Goal: Find specific page/section: Find specific page/section

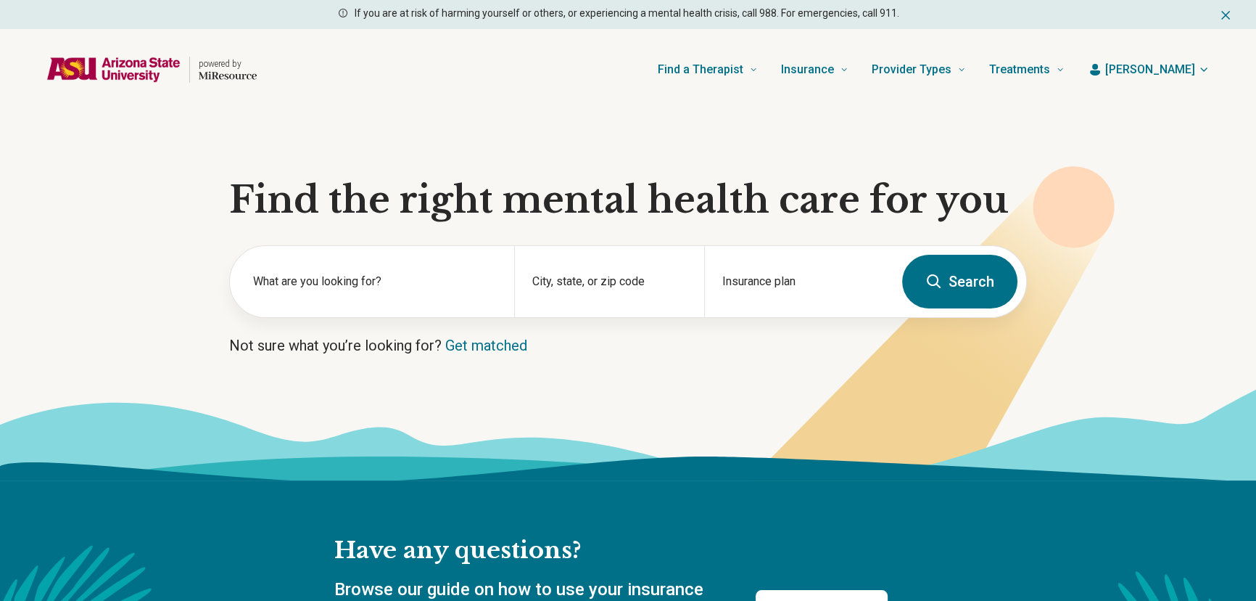
click at [1162, 53] on header "powered by Find a Therapist Mental Health Conditions [MEDICAL_DATA] Anxiety [ME…" at bounding box center [628, 70] width 1210 height 58
click at [1168, 65] on span "[PERSON_NAME]" at bounding box center [1150, 69] width 90 height 17
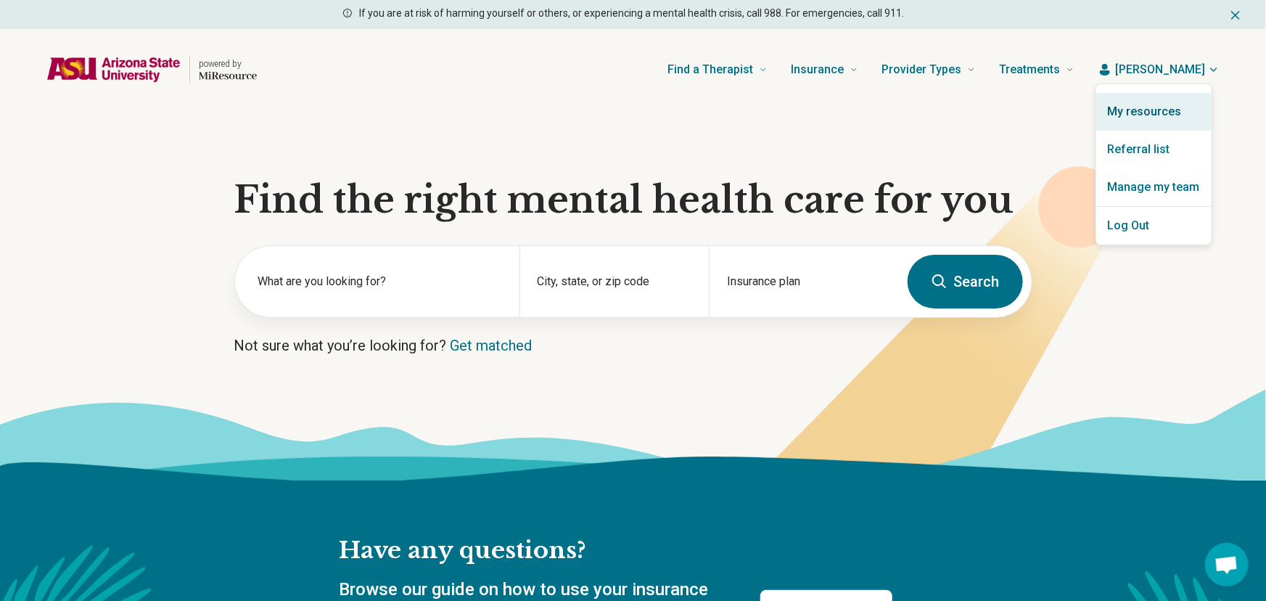
click at [1153, 107] on link "My resources" at bounding box center [1153, 112] width 115 height 38
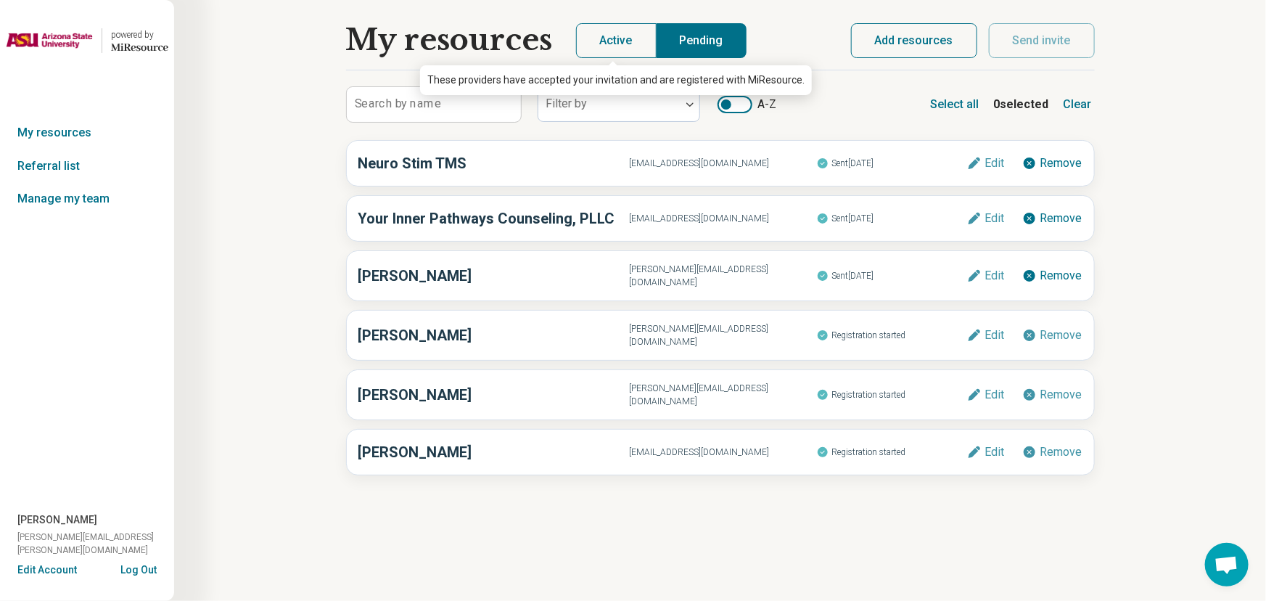
click at [607, 43] on button "Active" at bounding box center [616, 40] width 81 height 35
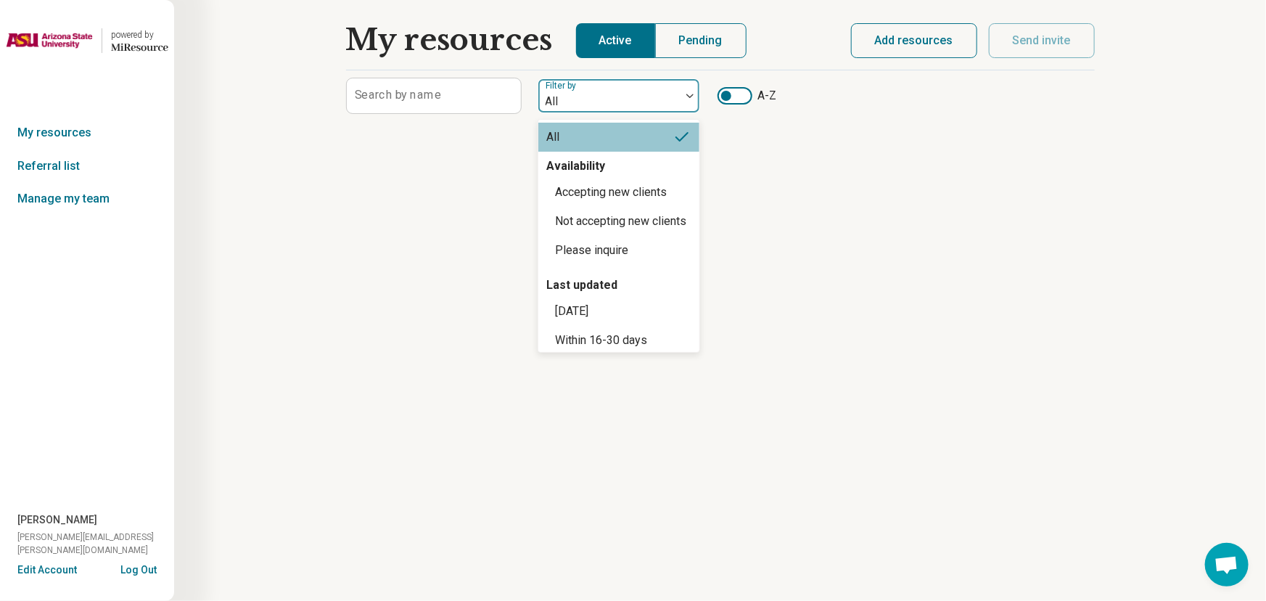
click at [595, 100] on div at bounding box center [609, 101] width 131 height 20
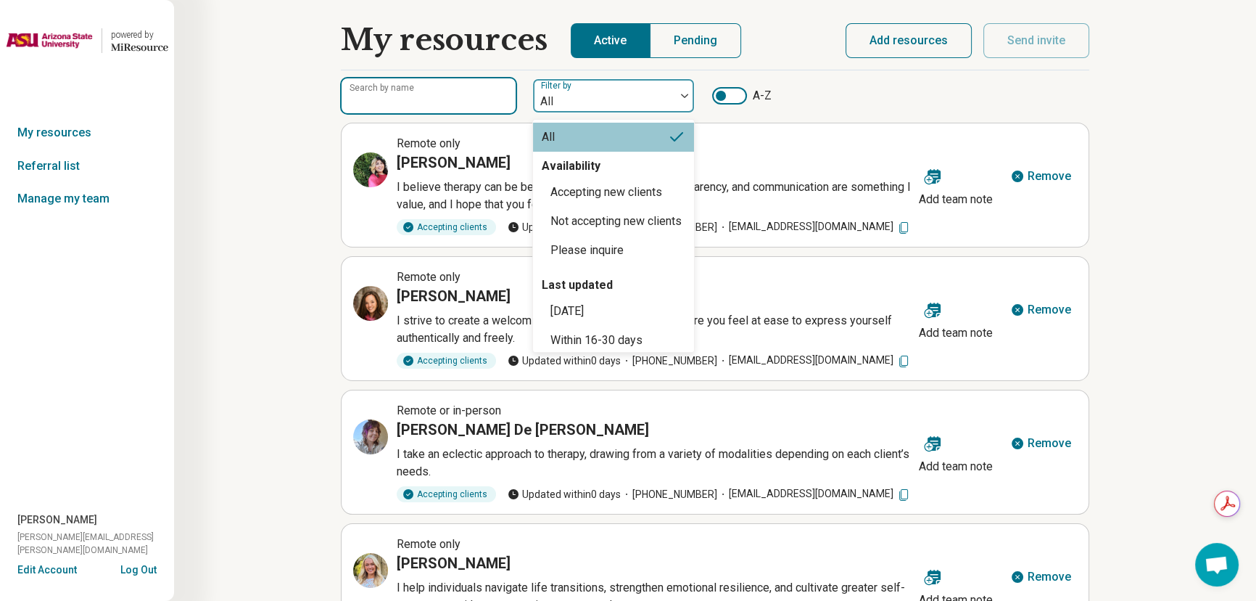
click at [438, 99] on input "Search by name" at bounding box center [429, 95] width 174 height 35
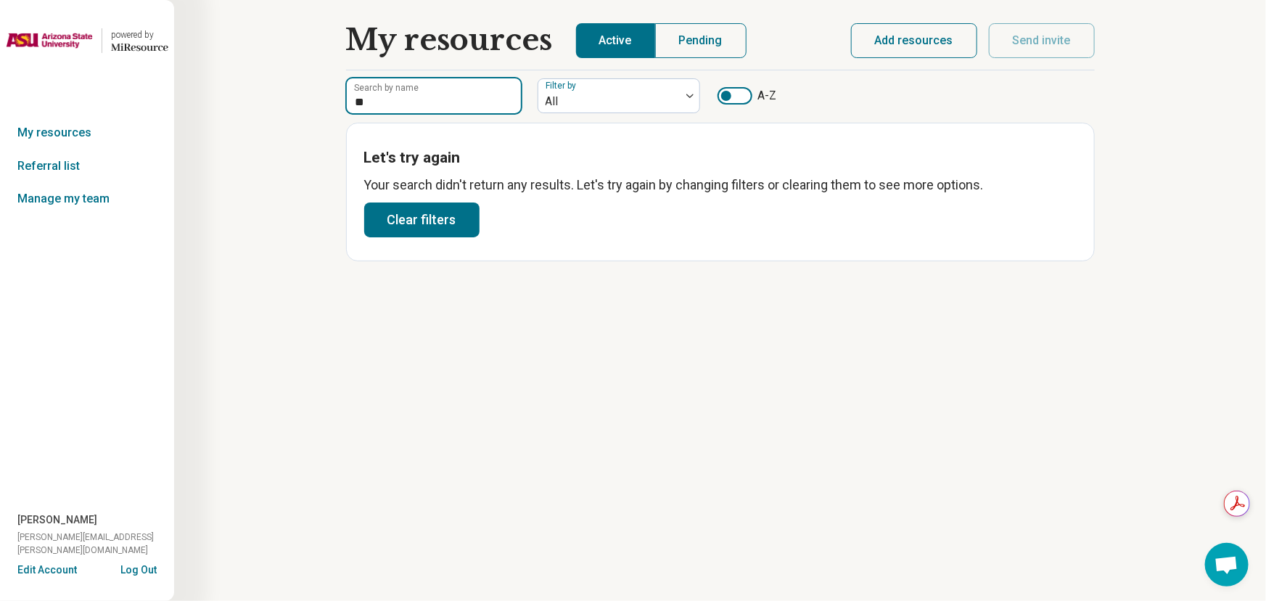
type input "*"
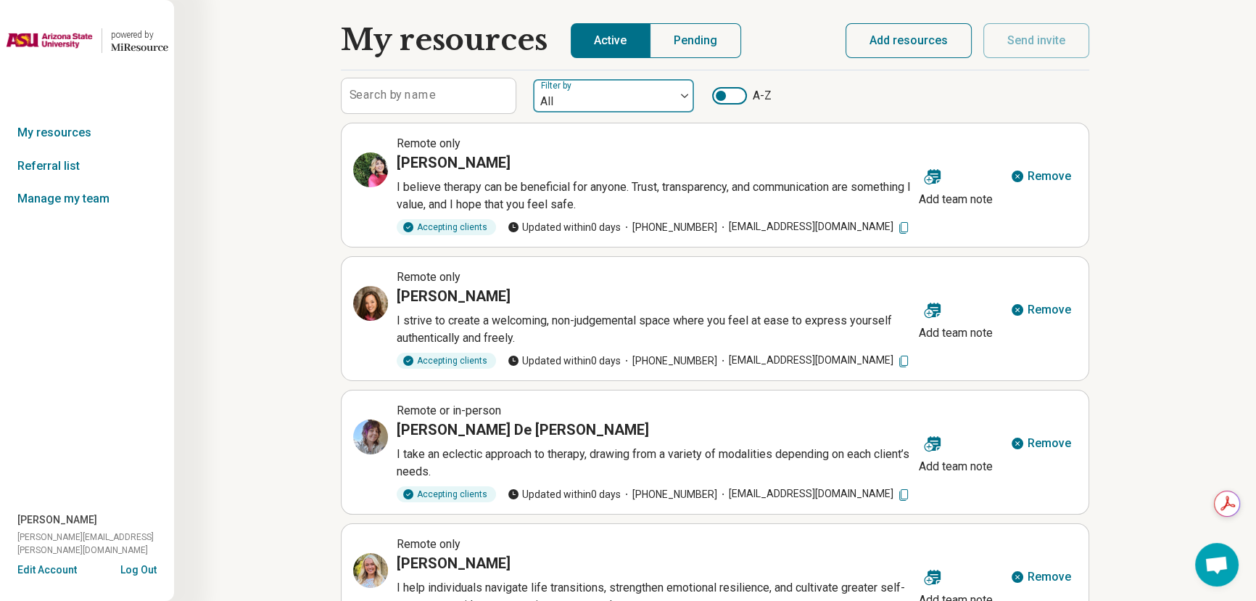
click at [554, 97] on div at bounding box center [604, 101] width 131 height 20
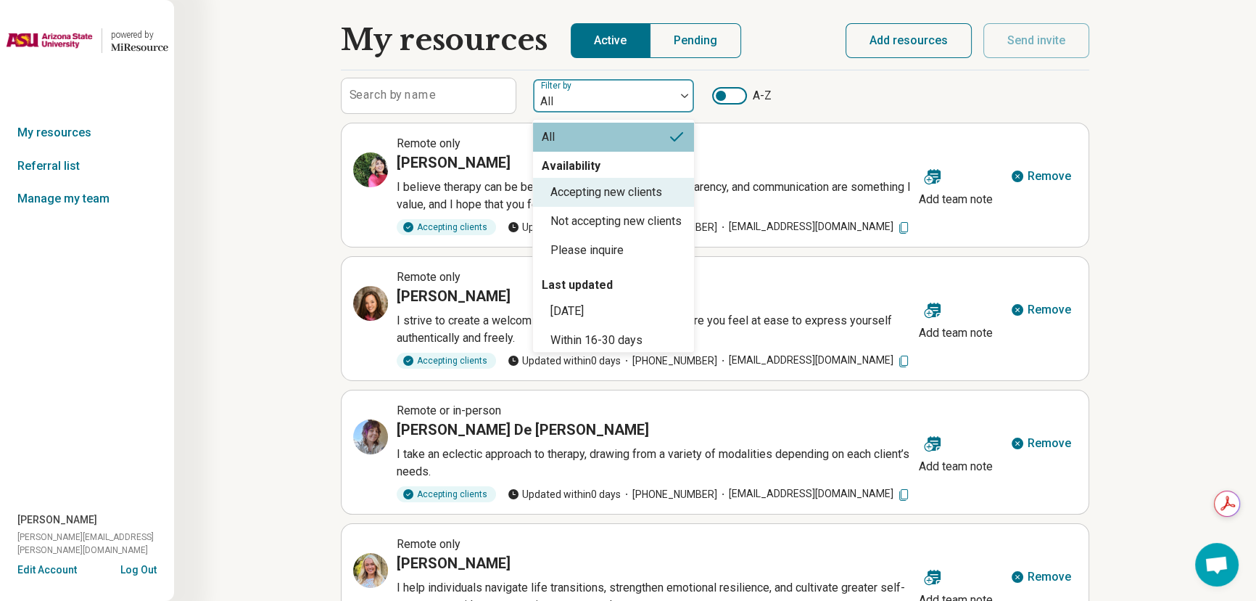
click at [585, 198] on div "Accepting new clients" at bounding box center [606, 191] width 112 height 17
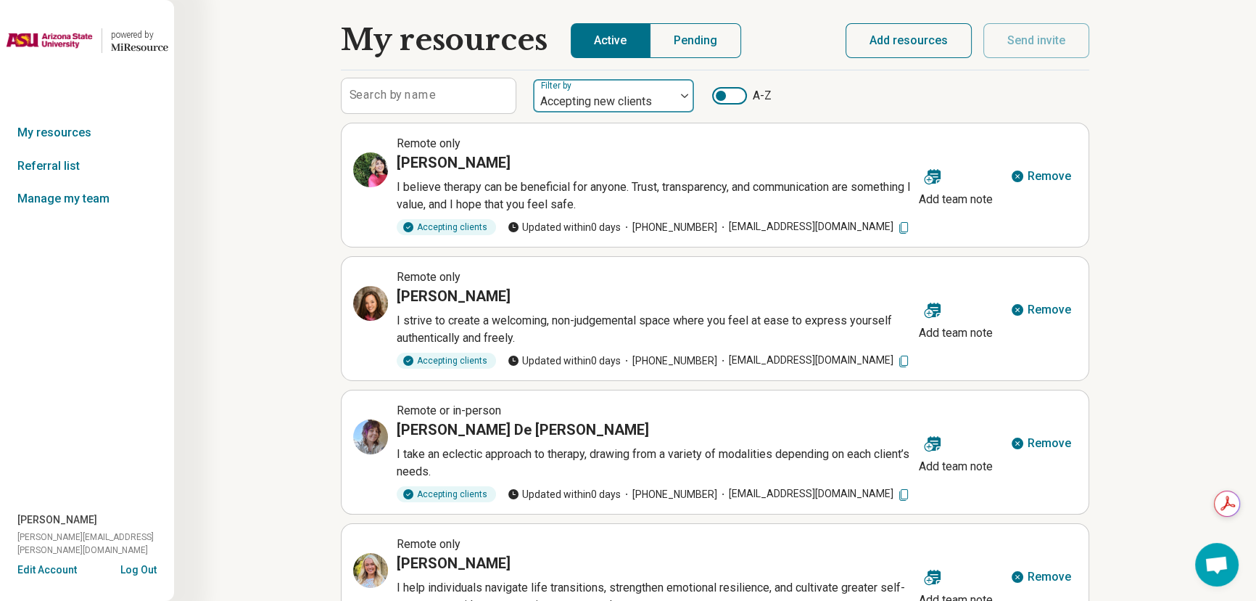
click at [591, 100] on div at bounding box center [604, 101] width 131 height 20
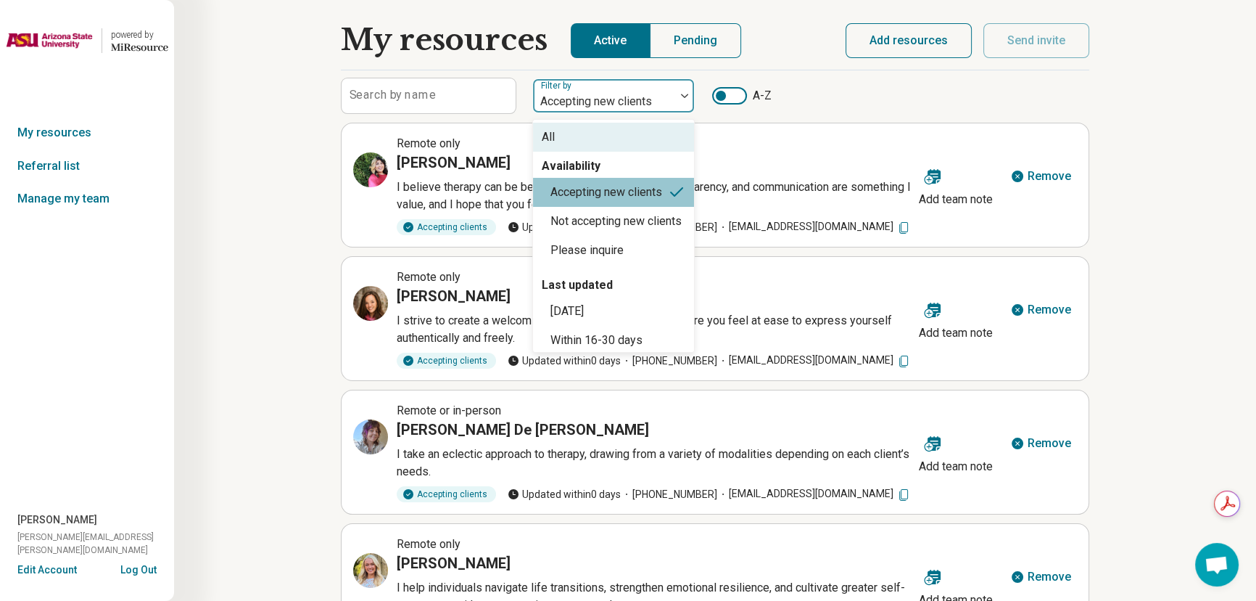
click at [572, 140] on div "All" at bounding box center [613, 137] width 161 height 29
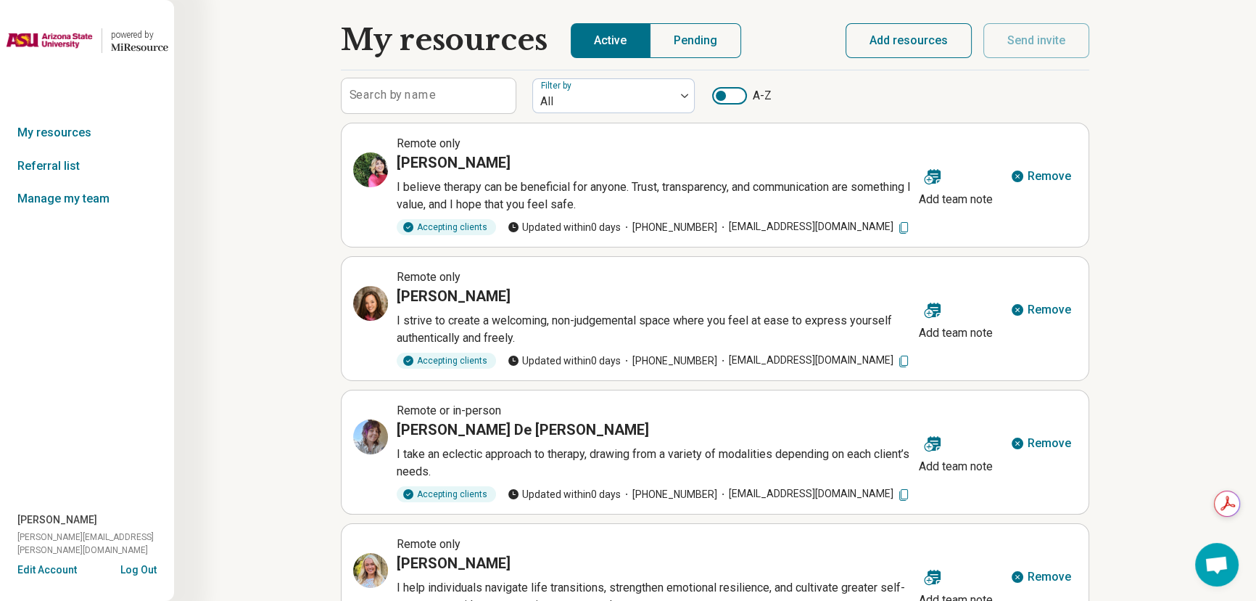
click at [723, 95] on div at bounding box center [721, 96] width 10 height 10
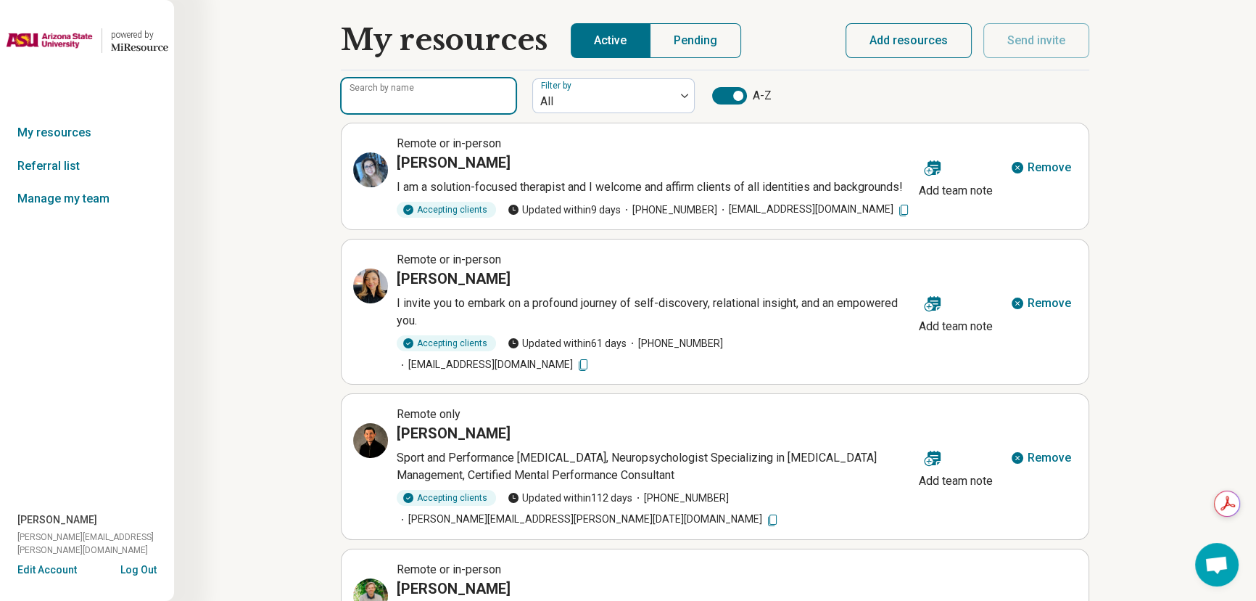
click at [449, 104] on input "Search by name" at bounding box center [429, 95] width 174 height 35
type input "*"
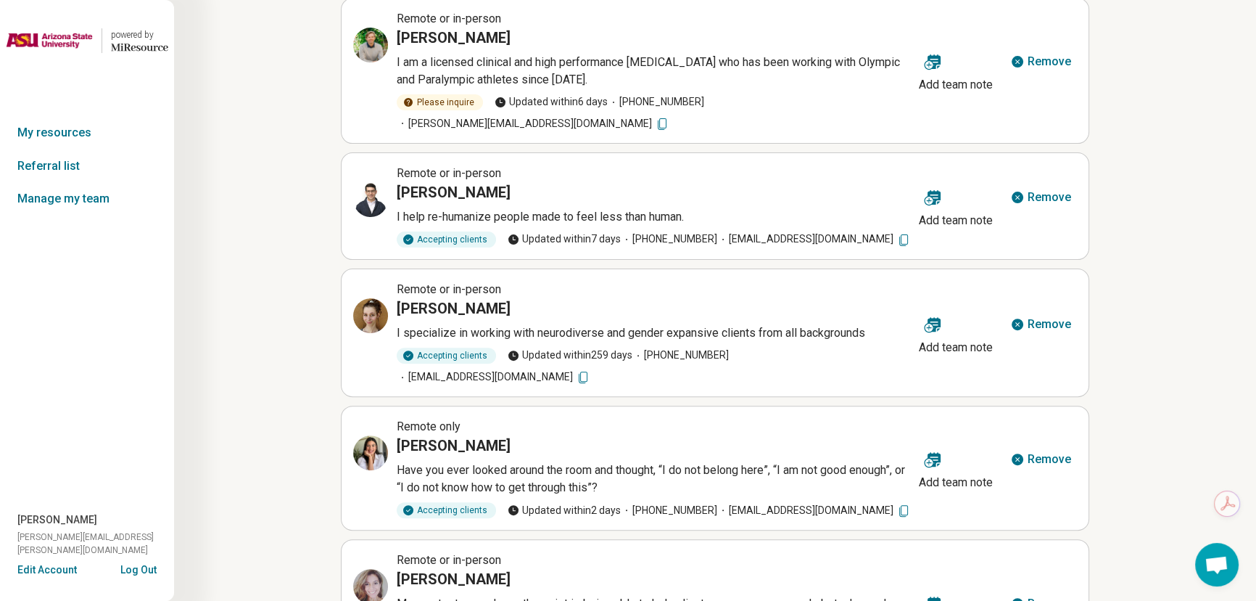
scroll to position [590, 0]
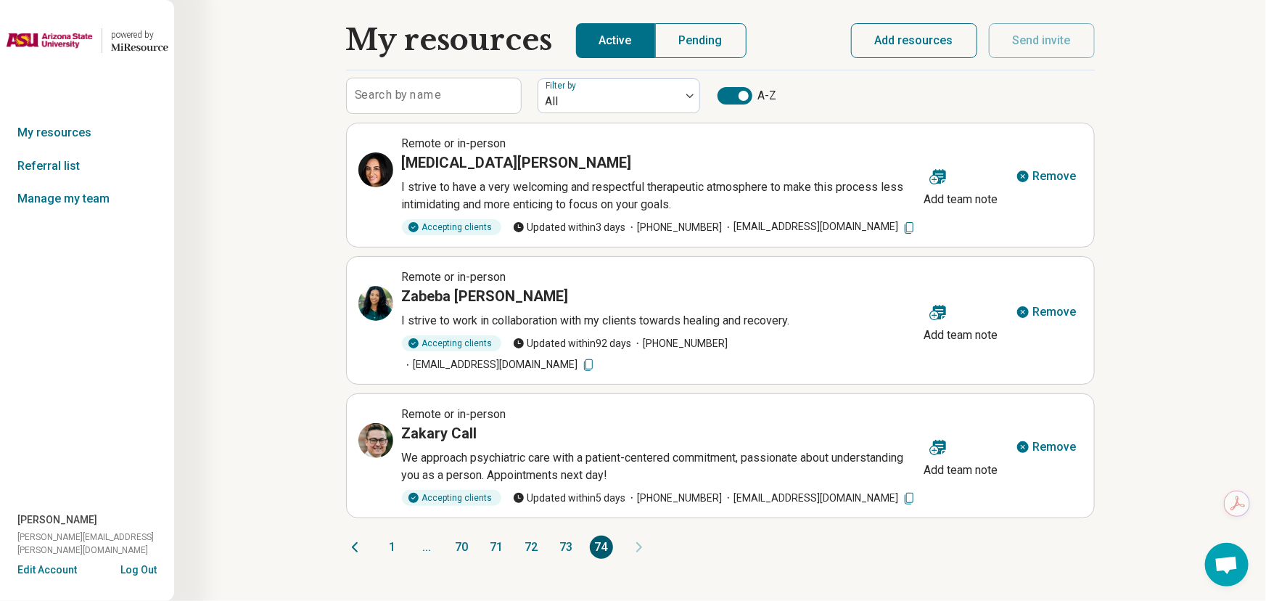
click at [460, 535] on button "70" at bounding box center [461, 546] width 23 height 23
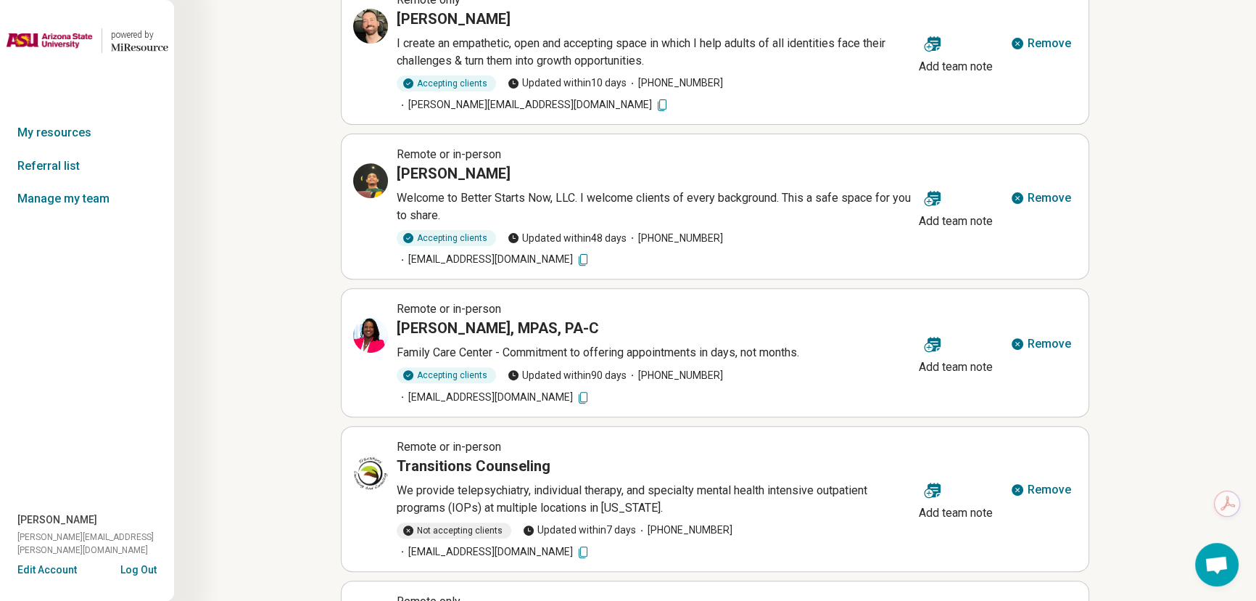
scroll to position [668, 0]
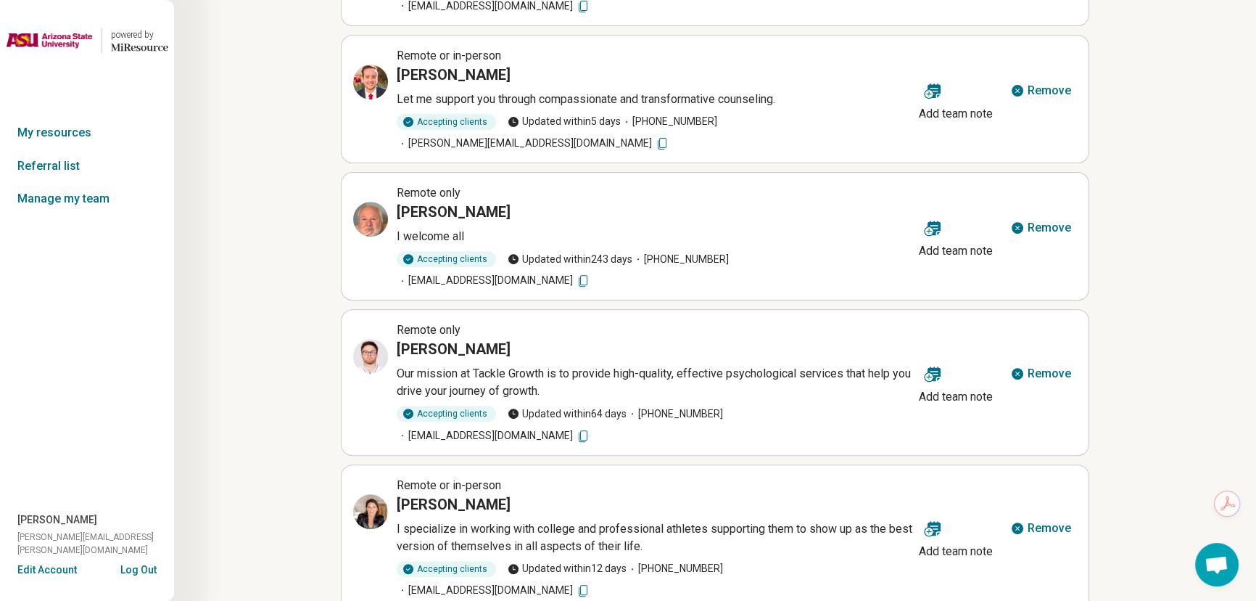
scroll to position [590, 0]
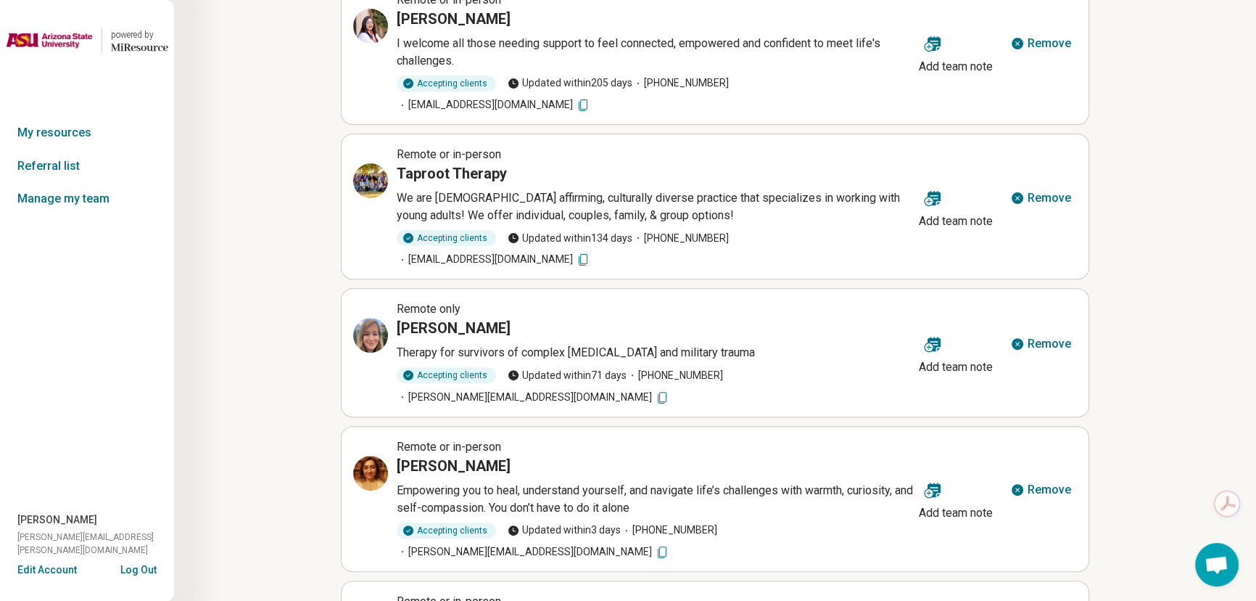
scroll to position [608, 0]
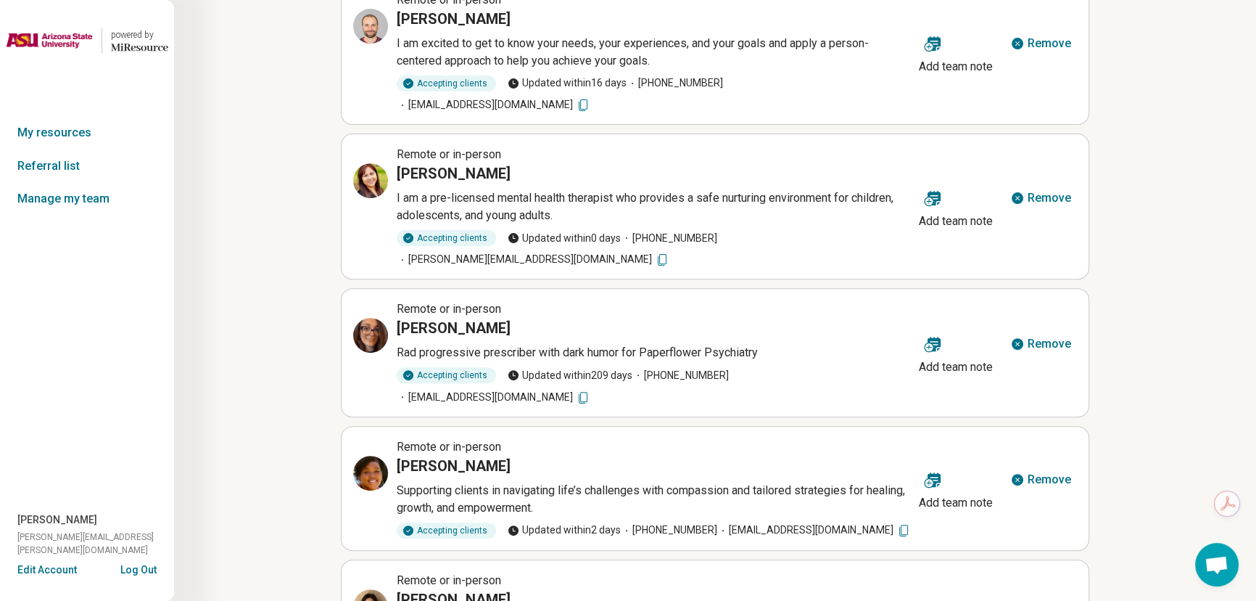
scroll to position [668, 0]
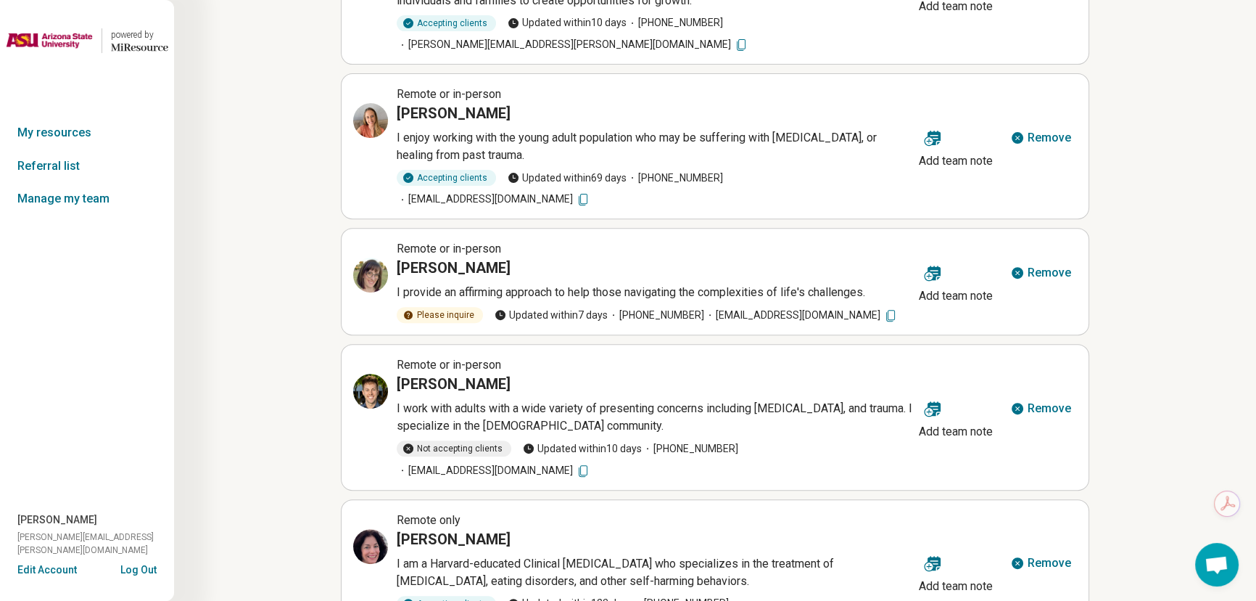
scroll to position [647, 0]
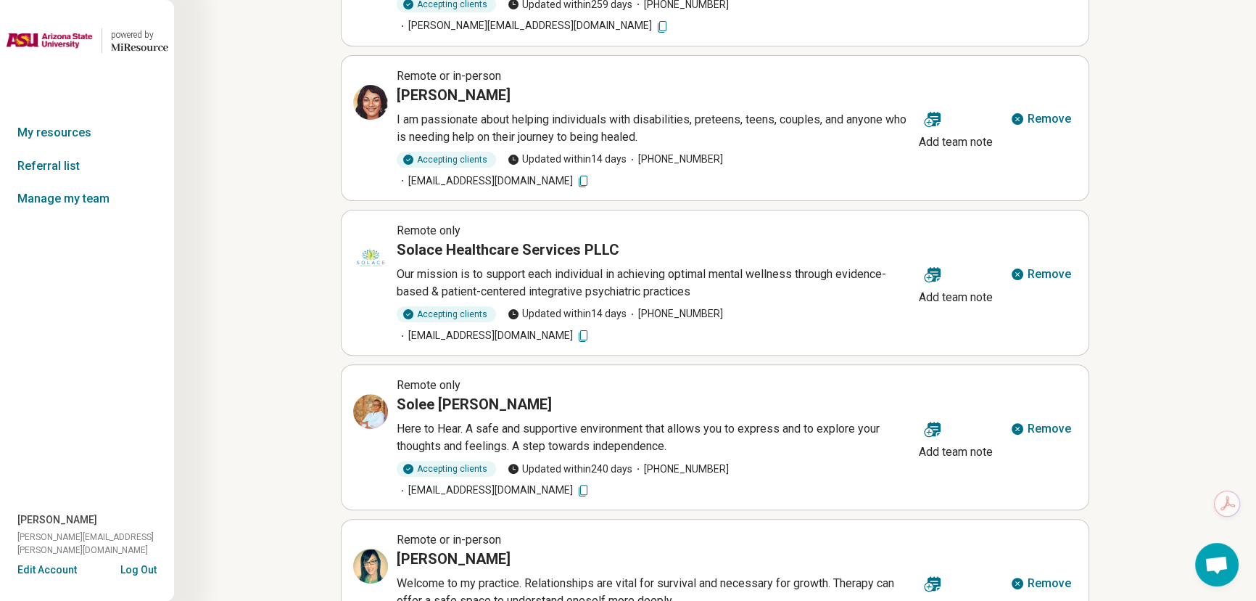
scroll to position [643, 0]
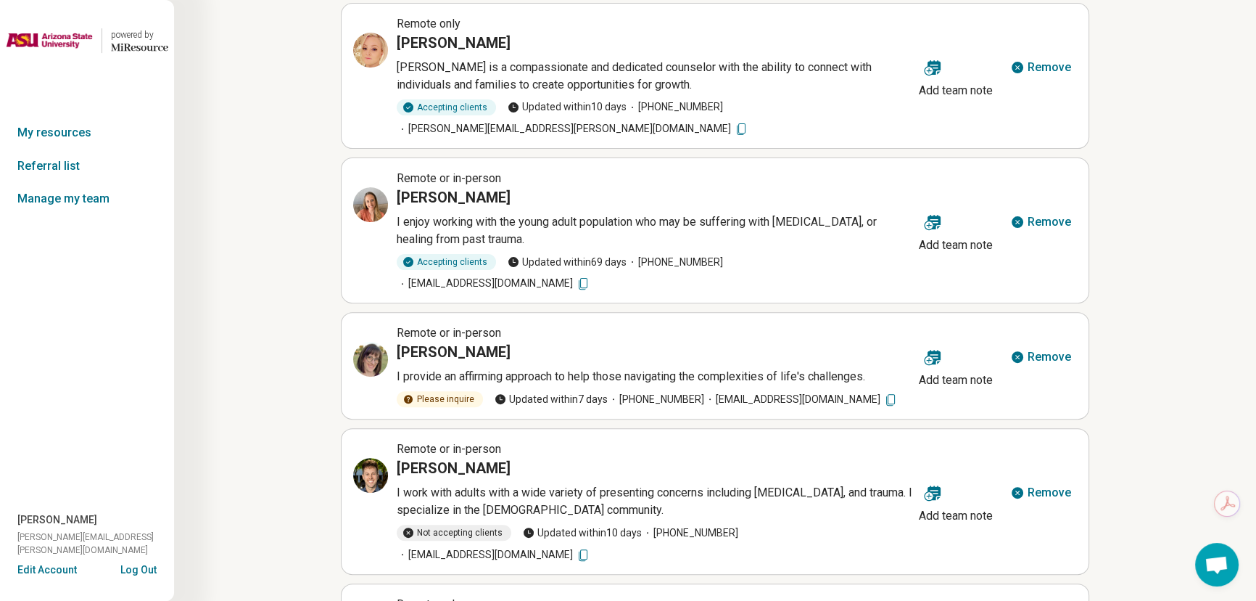
scroll to position [647, 0]
